Goal: Navigation & Orientation: Find specific page/section

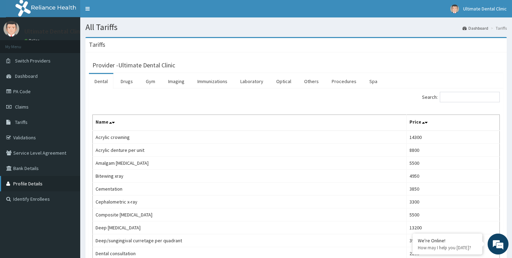
click at [25, 184] on link "Profile Details" at bounding box center [40, 183] width 80 height 15
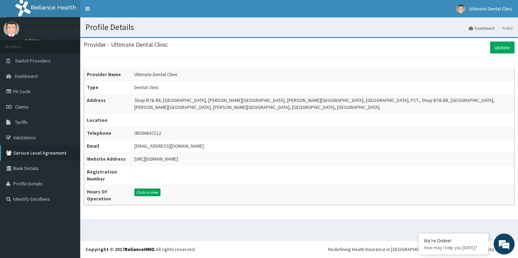
click at [19, 152] on link "Service Level Agreement" at bounding box center [40, 152] width 80 height 15
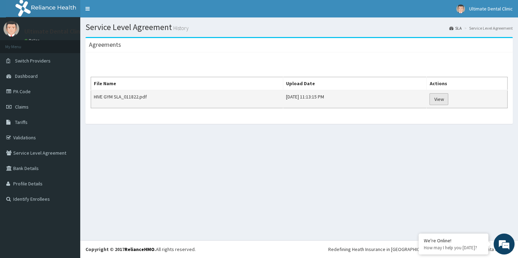
click at [448, 98] on link "View" at bounding box center [439, 99] width 19 height 12
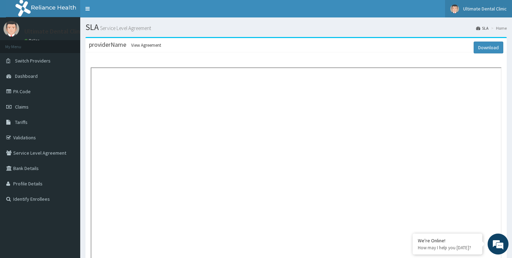
click at [487, 5] on link "Ultimate Dental Clinic" at bounding box center [478, 8] width 67 height 17
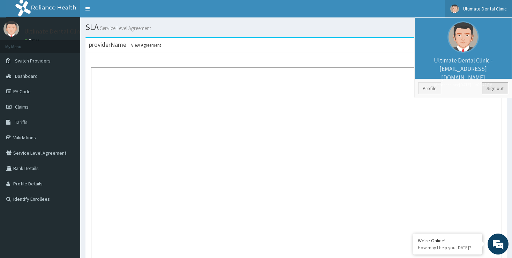
click at [500, 88] on link "Sign out" at bounding box center [495, 88] width 26 height 12
